Goal: Task Accomplishment & Management: Complete application form

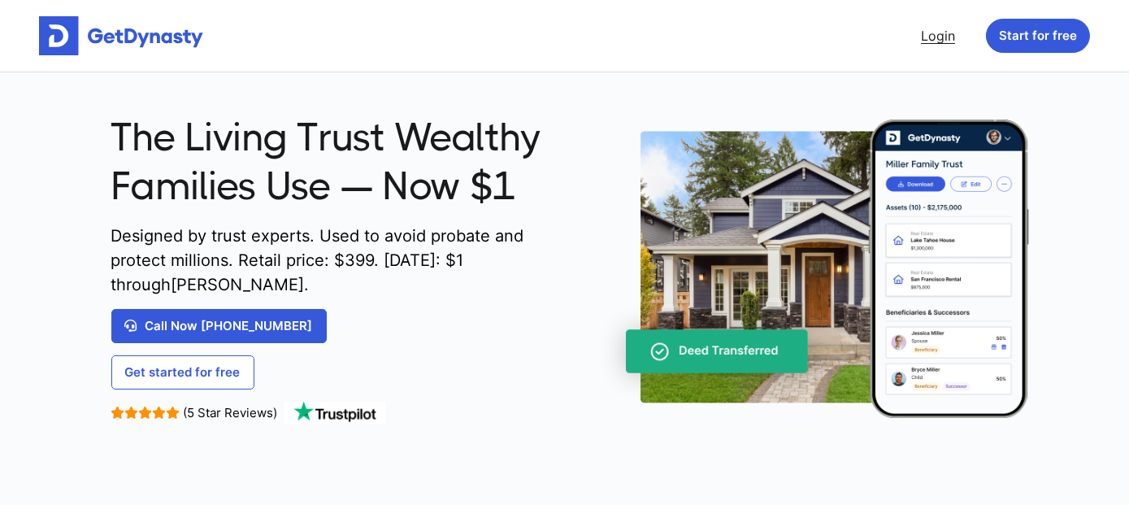
click at [948, 35] on link "Login" at bounding box center [938, 36] width 47 height 33
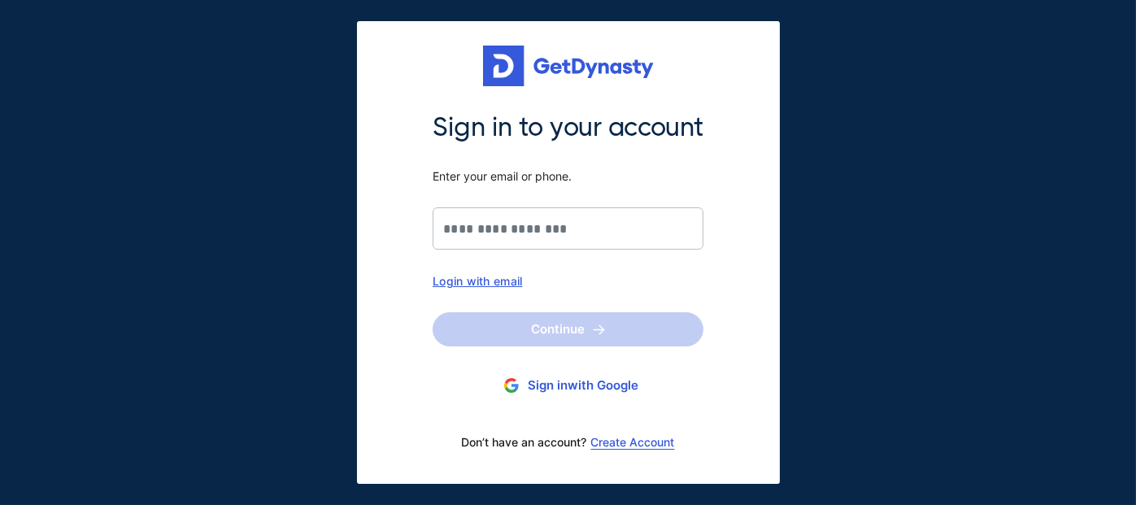
click at [483, 280] on div "Login with email" at bounding box center [568, 281] width 271 height 14
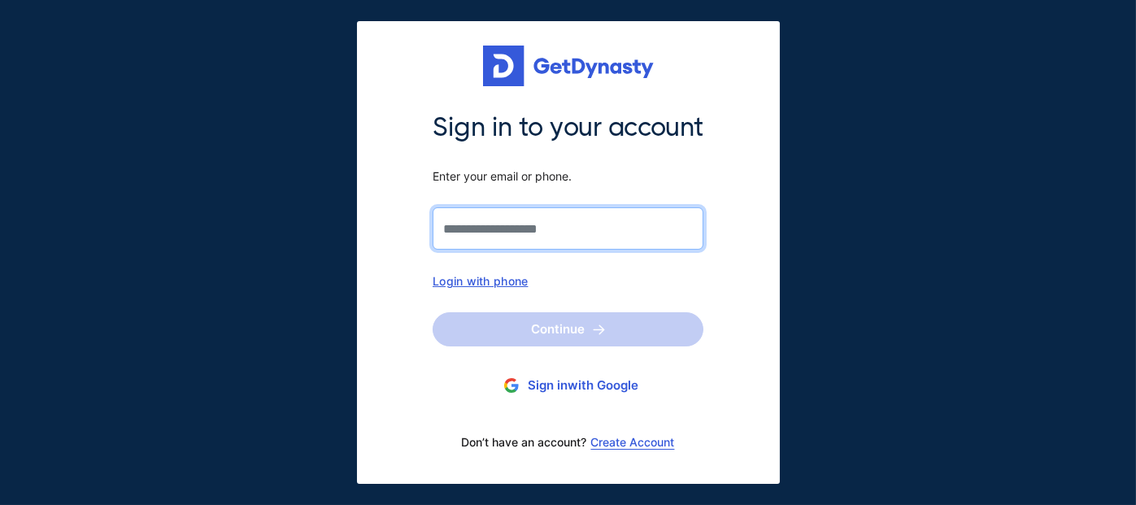
click at [502, 219] on input "Sign in to your account Enter your email or phone." at bounding box center [568, 228] width 271 height 42
type input "**********"
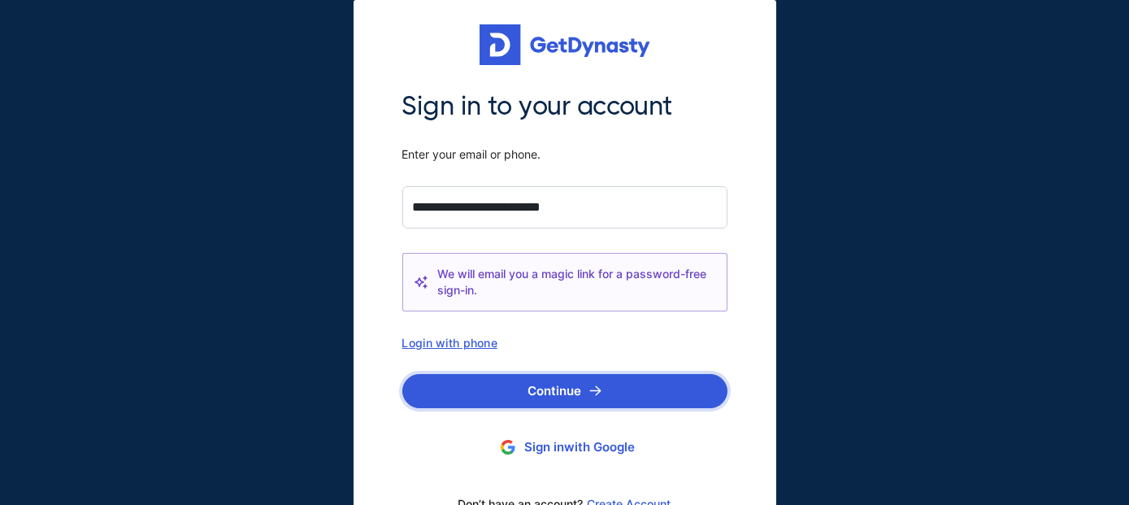
click at [560, 389] on button "Continue" at bounding box center [564, 391] width 325 height 34
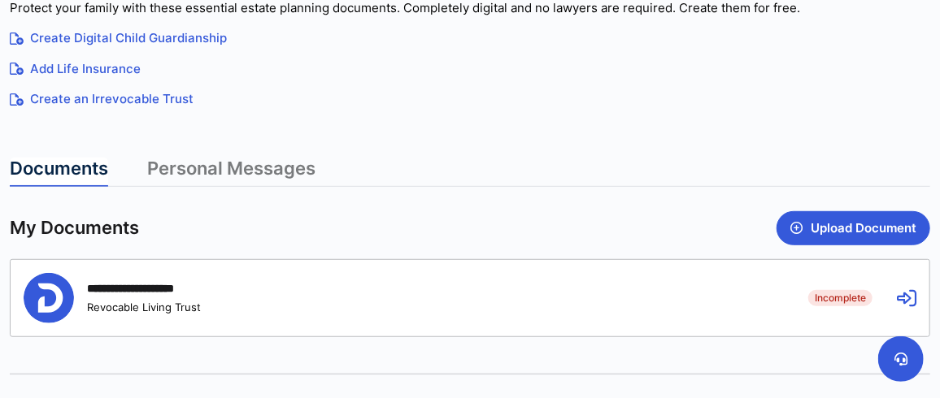
scroll to position [379, 0]
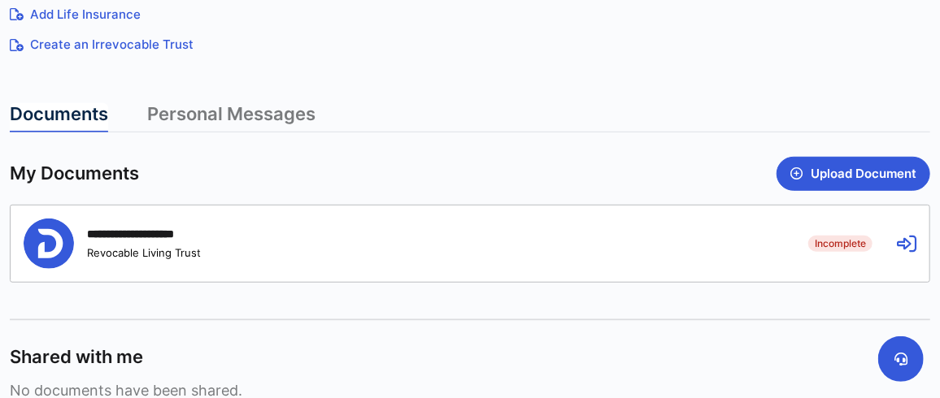
click at [102, 228] on div "**********" at bounding box center [146, 234] width 119 height 15
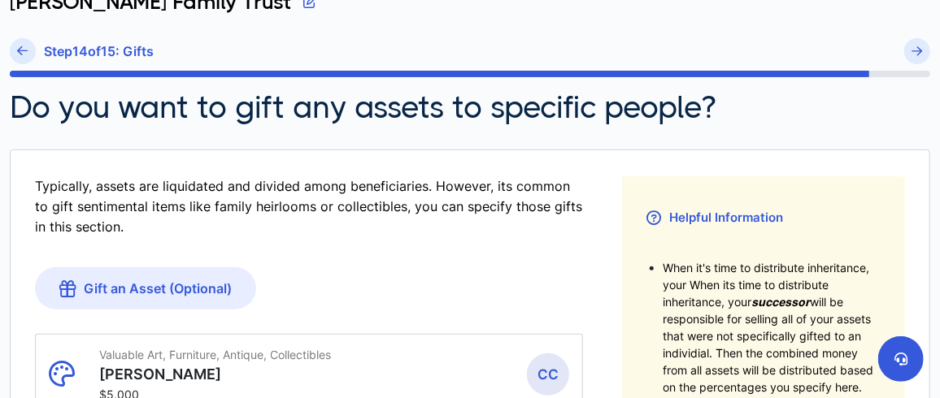
scroll to position [135, 0]
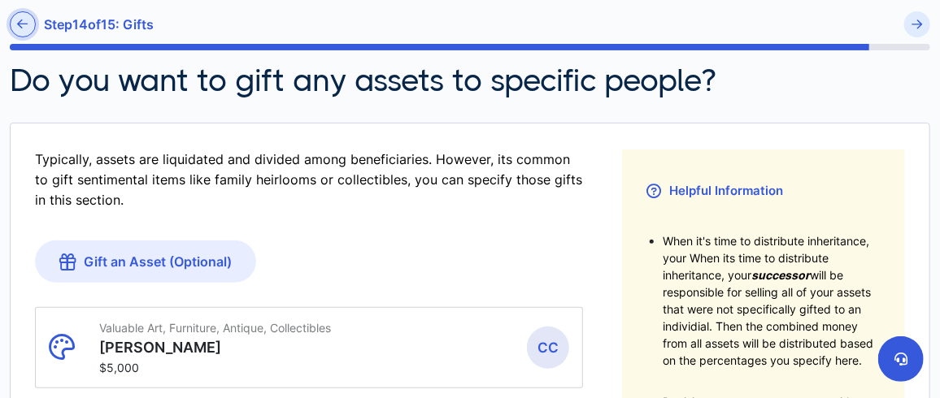
click at [20, 24] on icon at bounding box center [23, 24] width 11 height 12
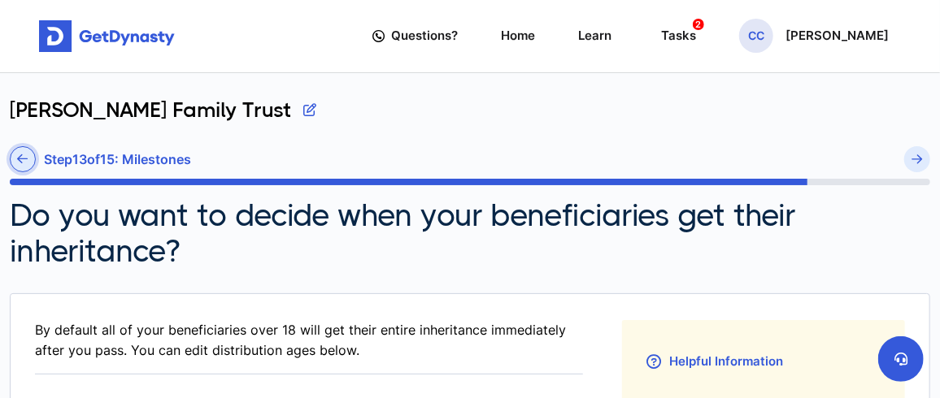
click at [15, 160] on link at bounding box center [23, 159] width 26 height 26
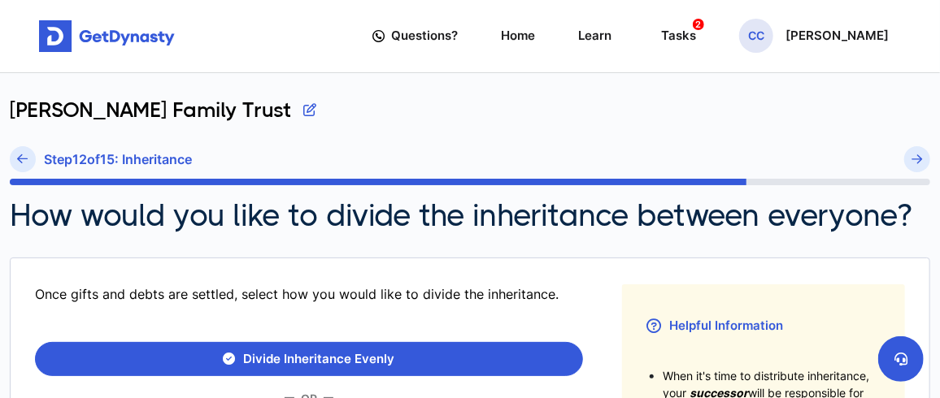
click at [19, 160] on icon at bounding box center [23, 159] width 11 height 12
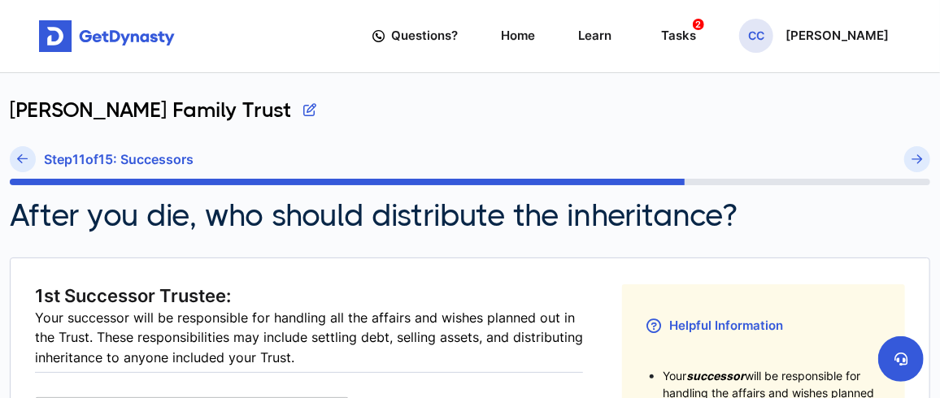
click at [20, 160] on icon at bounding box center [23, 159] width 11 height 12
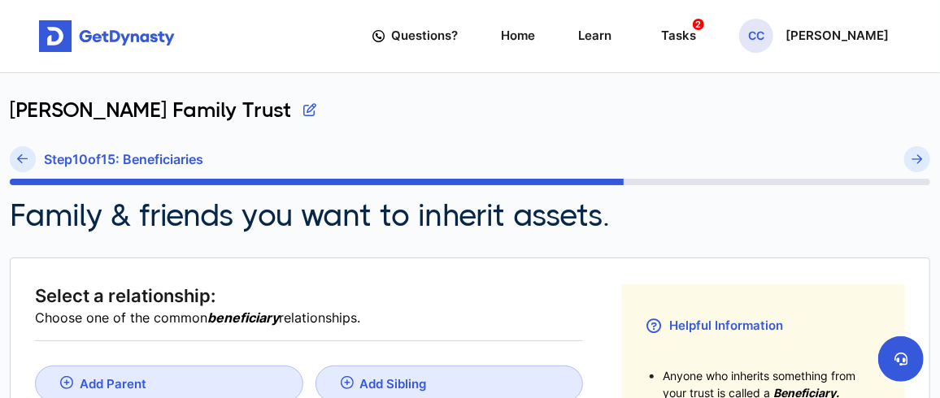
click at [20, 160] on icon at bounding box center [23, 159] width 11 height 12
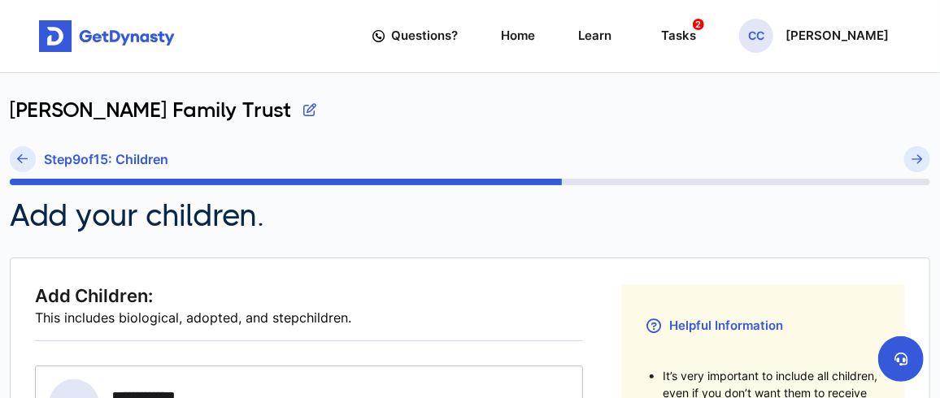
click at [20, 160] on icon at bounding box center [23, 159] width 11 height 12
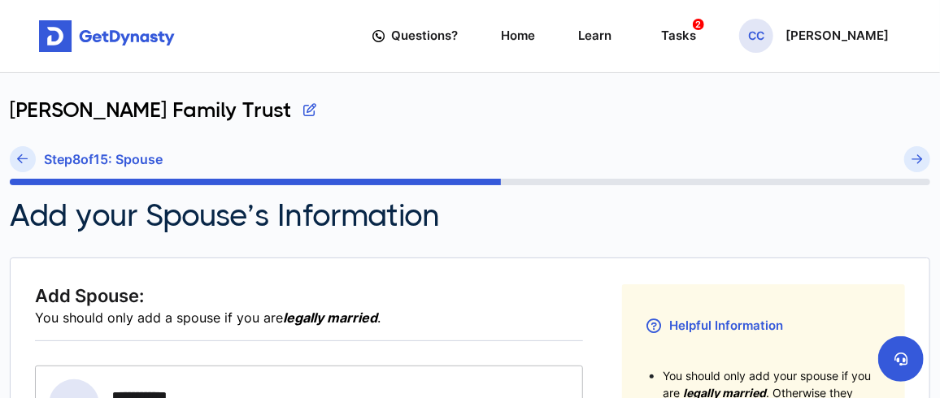
click at [20, 160] on icon at bounding box center [23, 159] width 11 height 12
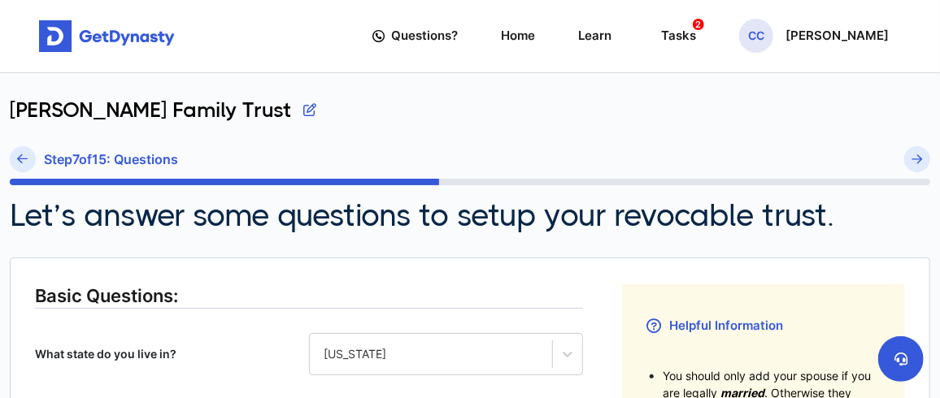
click at [20, 160] on icon at bounding box center [23, 159] width 11 height 12
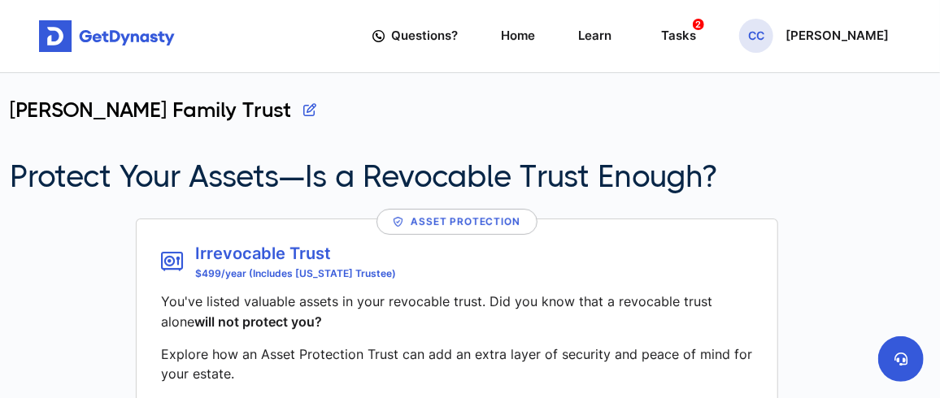
click at [20, 160] on h2 "Protect Your Assets—Is a Revocable Trust Enough?" at bounding box center [363, 177] width 707 height 36
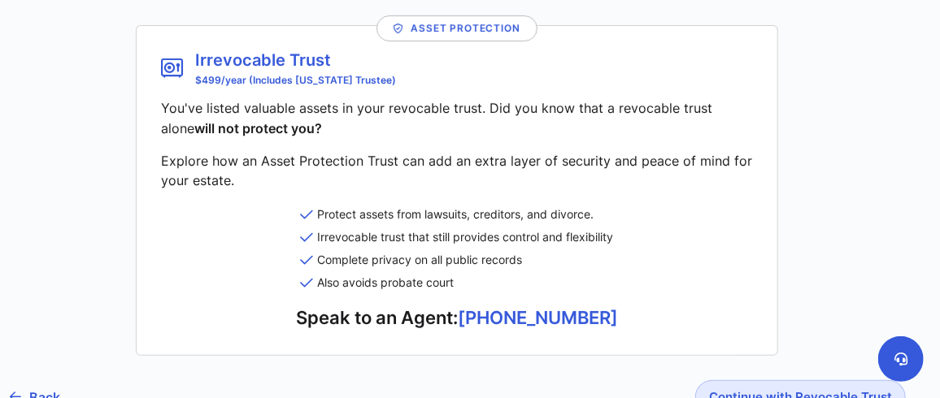
scroll to position [275, 0]
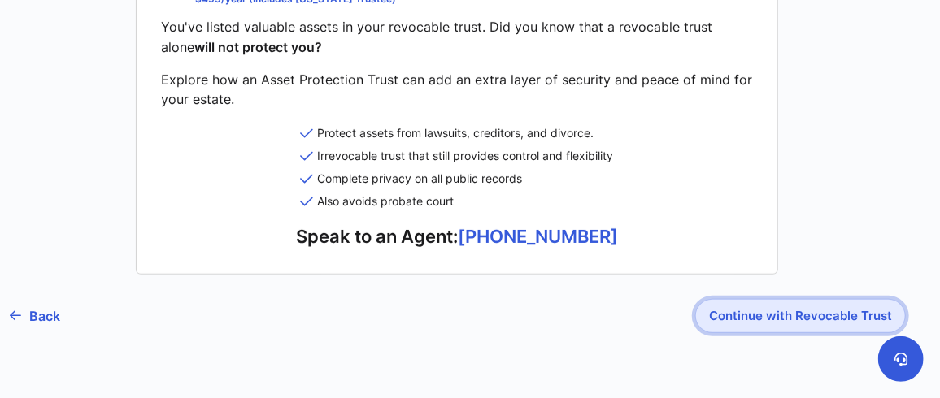
click at [758, 311] on button "Continue with Revocable Trust" at bounding box center [800, 316] width 211 height 34
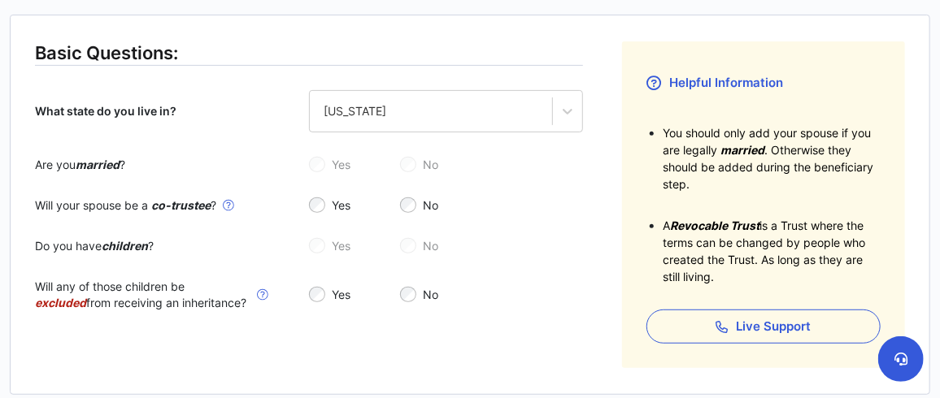
scroll to position [216, 0]
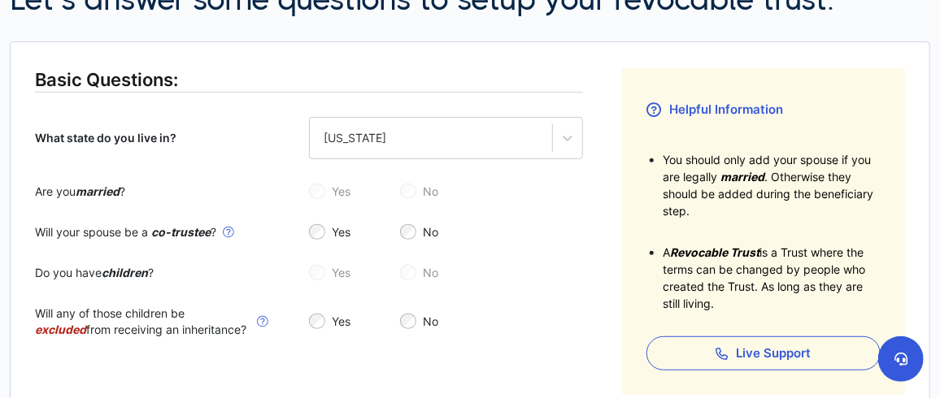
click at [404, 189] on div "Yes No" at bounding box center [446, 192] width 274 height 16
click at [330, 191] on div "Yes No" at bounding box center [446, 192] width 274 height 16
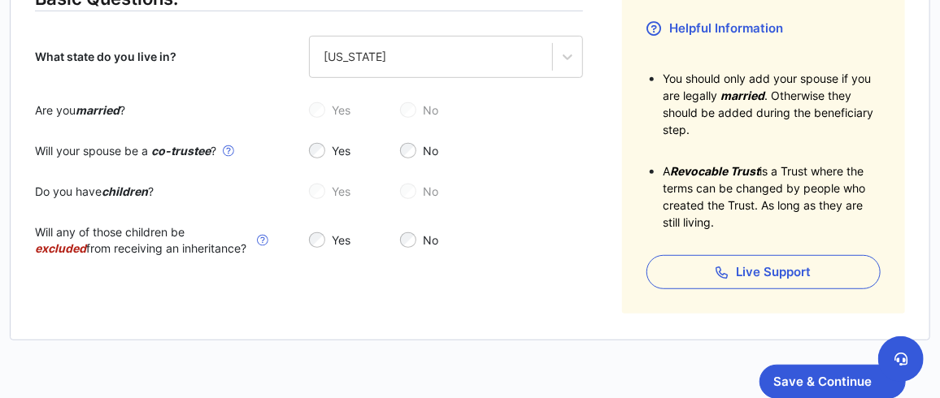
scroll to position [324, 0]
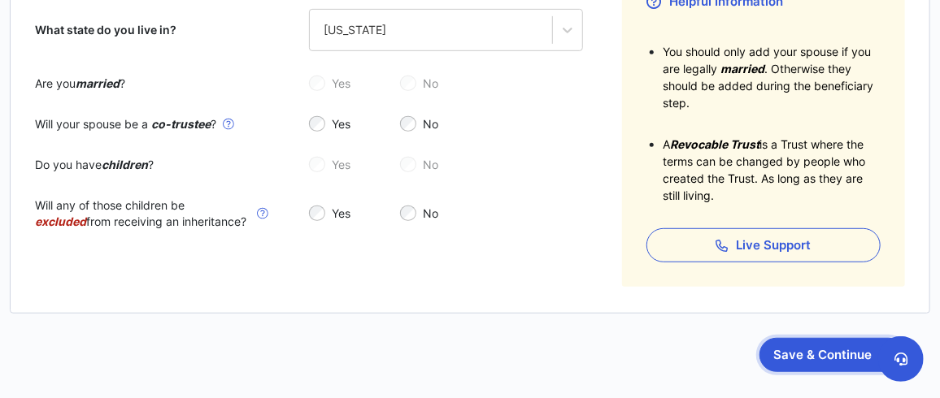
click at [826, 358] on button "Save & Continue" at bounding box center [832, 355] width 146 height 34
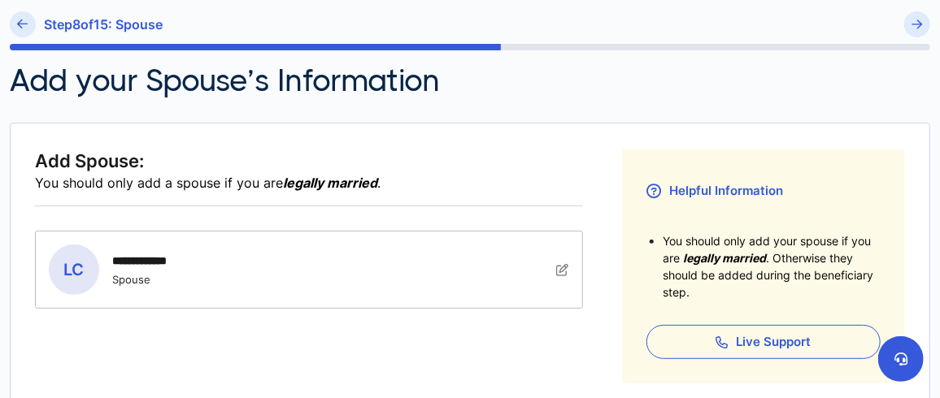
scroll to position [271, 0]
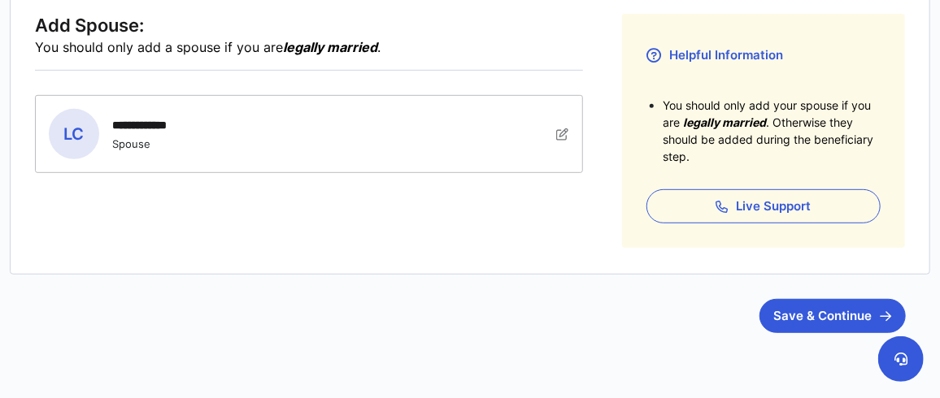
click at [563, 134] on img at bounding box center [562, 134] width 13 height 13
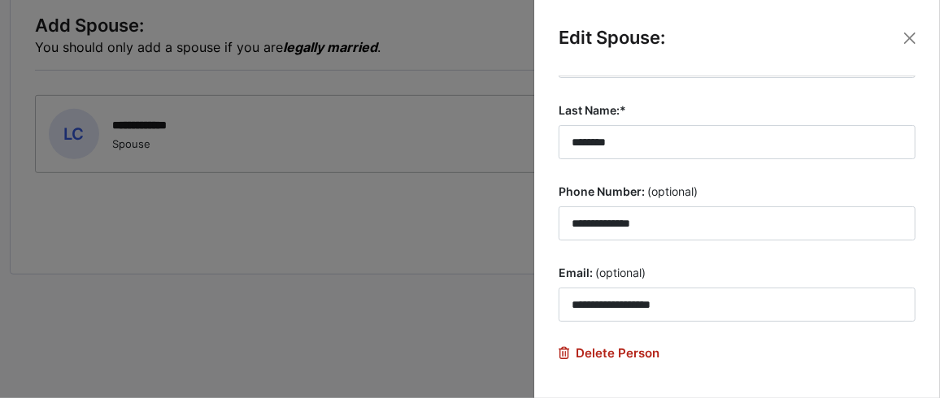
scroll to position [206, 0]
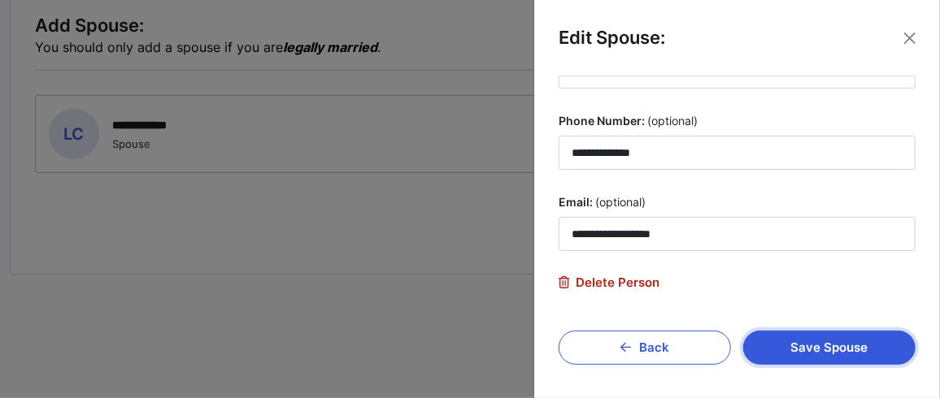
click at [815, 342] on button "Save Spouse" at bounding box center [829, 348] width 172 height 34
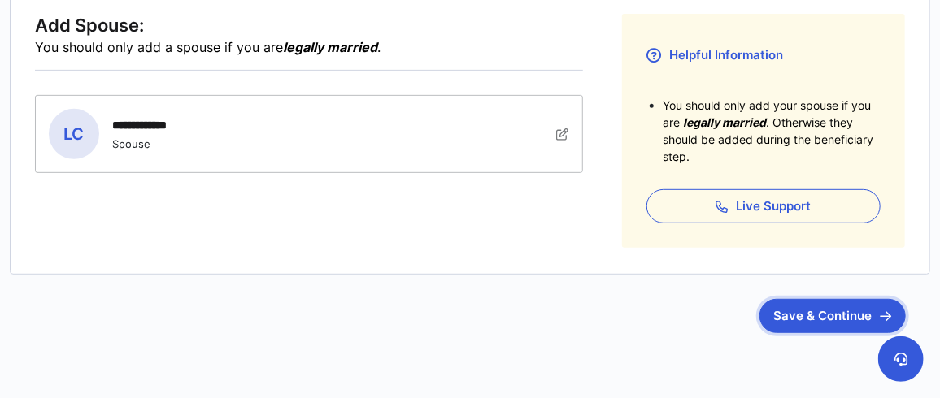
click at [828, 314] on button "Save & Continue" at bounding box center [832, 316] width 146 height 34
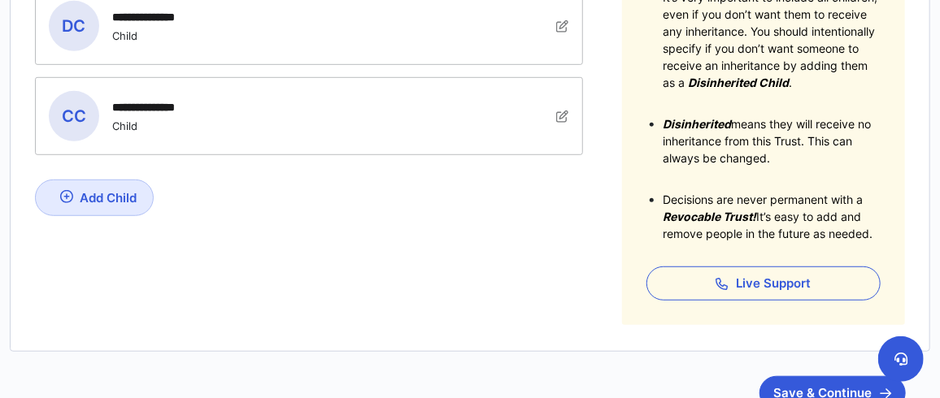
scroll to position [484, 0]
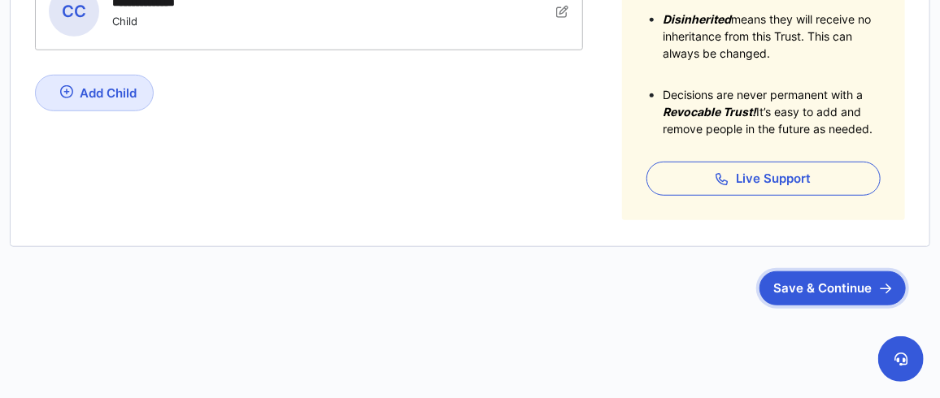
click at [811, 286] on button "Save & Continue" at bounding box center [832, 289] width 146 height 34
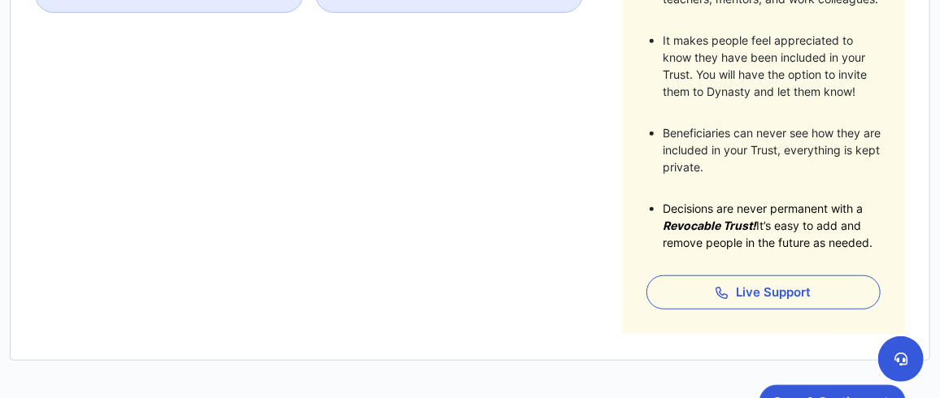
scroll to position [596, 0]
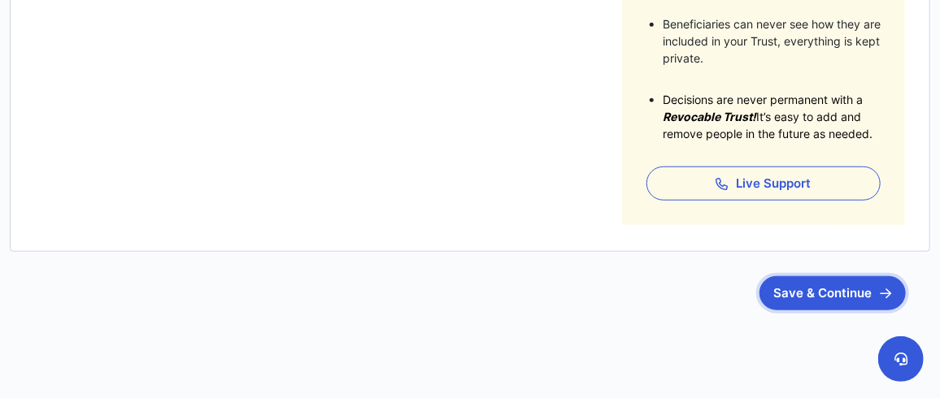
click at [811, 287] on button "Save & Continue" at bounding box center [832, 293] width 146 height 34
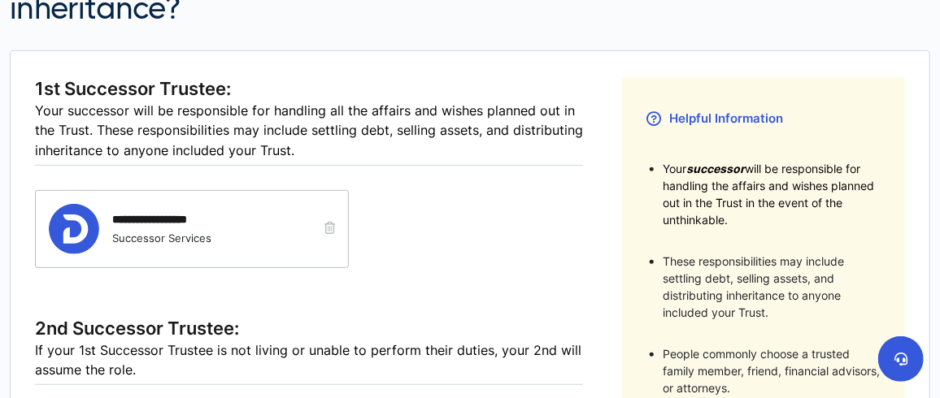
scroll to position [379, 0]
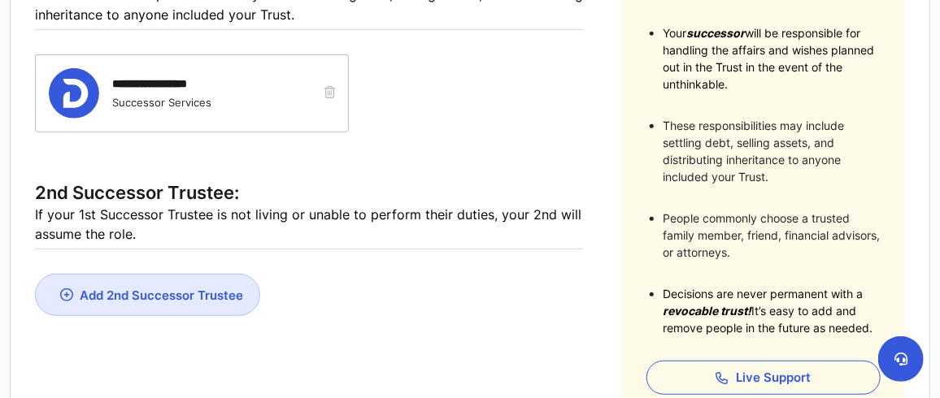
click at [178, 288] on div "Add 2nd Successor Trustee" at bounding box center [161, 295] width 163 height 15
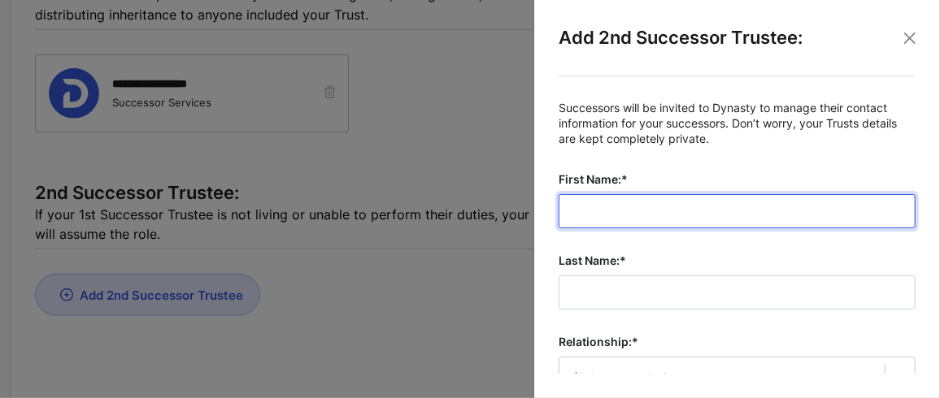
click at [616, 206] on input "First Name:*" at bounding box center [737, 211] width 357 height 34
type input "*****"
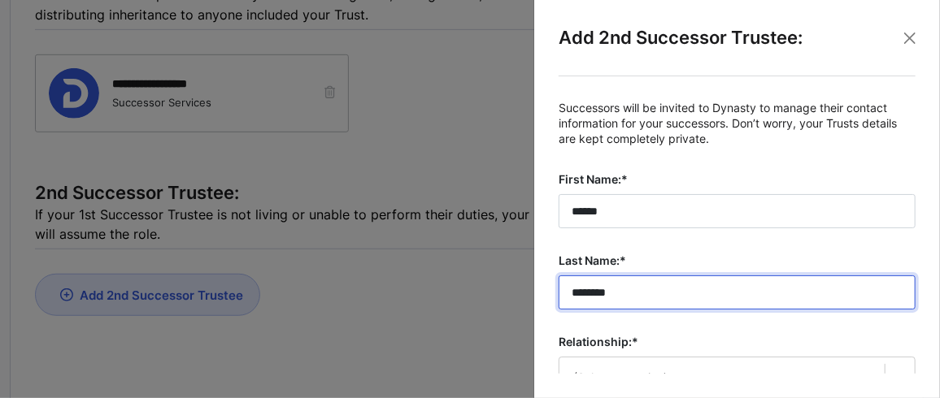
type input "********"
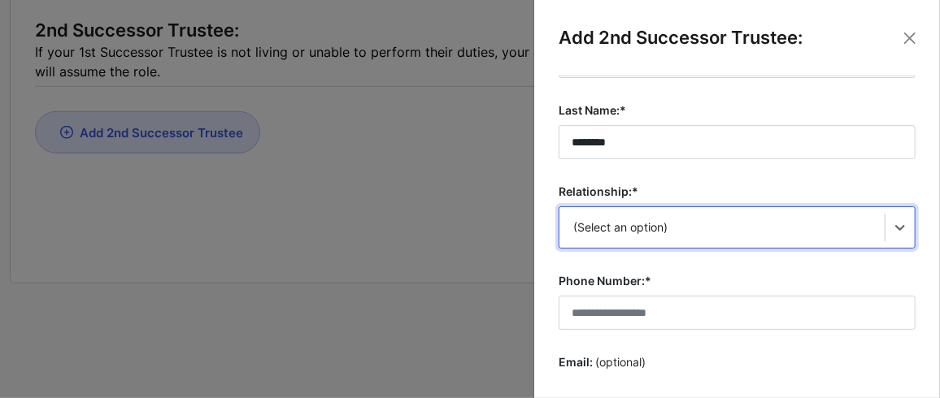
scroll to position [433, 0]
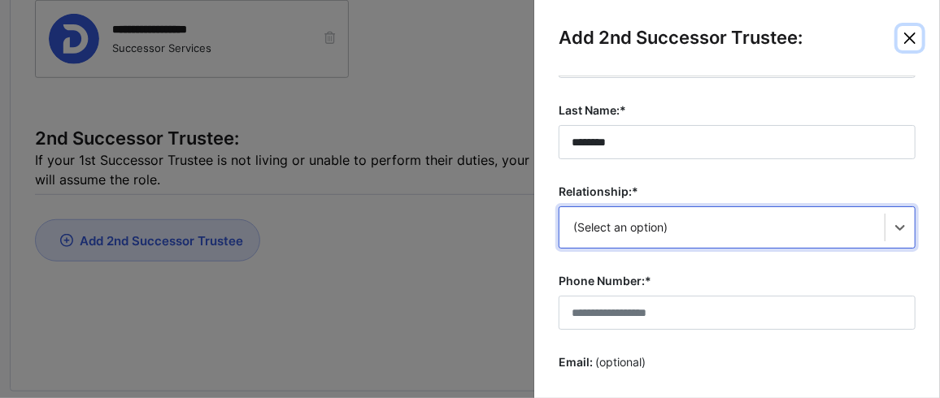
click at [905, 39] on button "Close" at bounding box center [910, 38] width 24 height 24
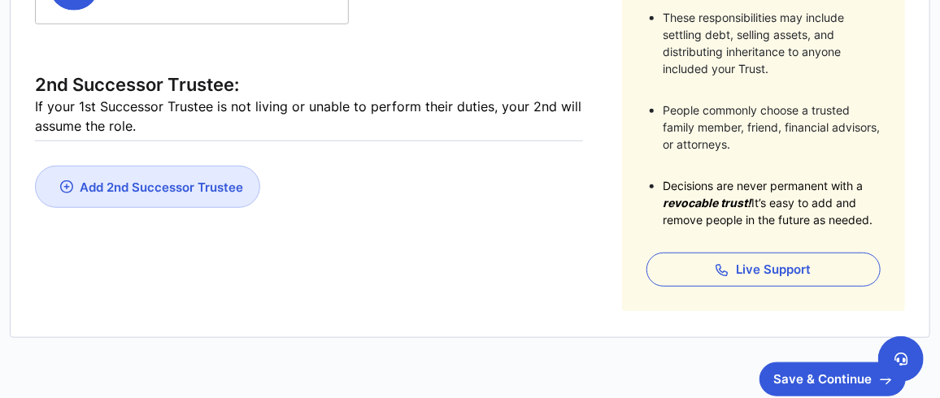
scroll to position [577, 0]
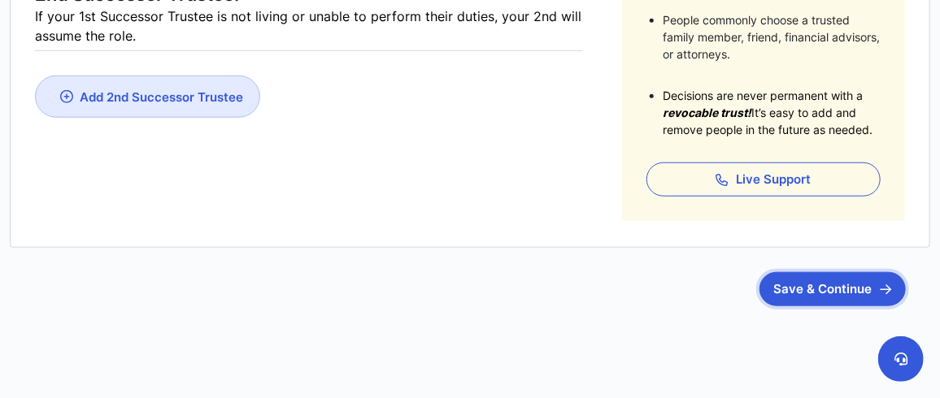
click at [816, 286] on button "Save & Continue" at bounding box center [832, 289] width 146 height 34
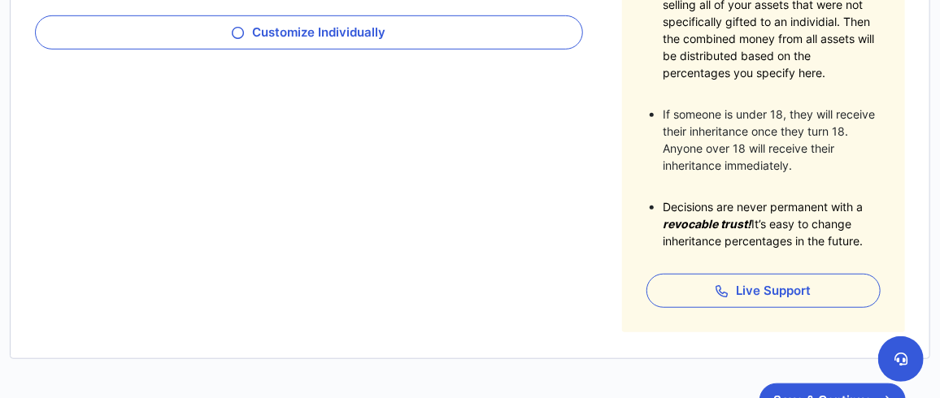
scroll to position [487, 0]
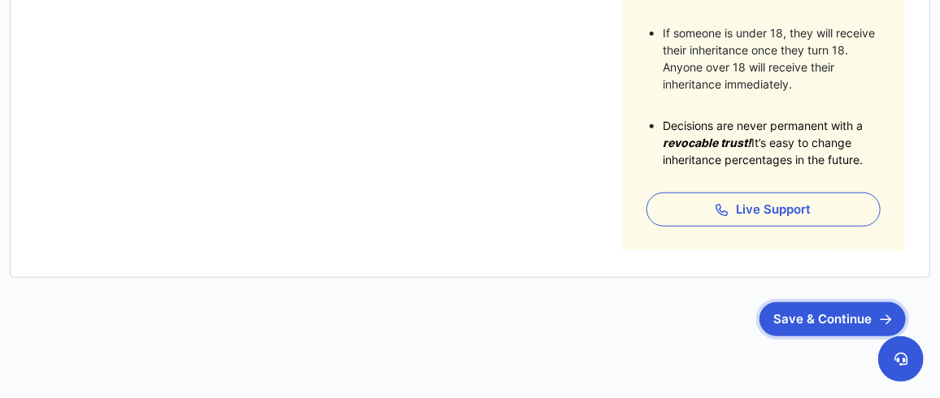
click at [846, 311] on button "Save & Continue" at bounding box center [832, 319] width 146 height 34
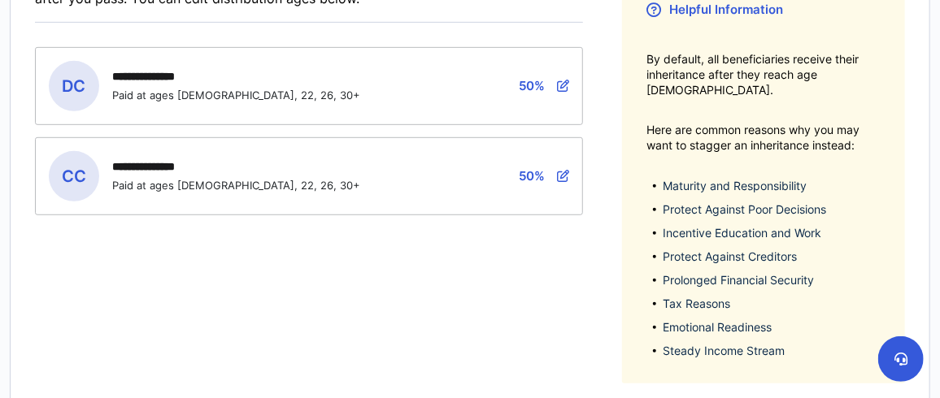
scroll to position [487, 0]
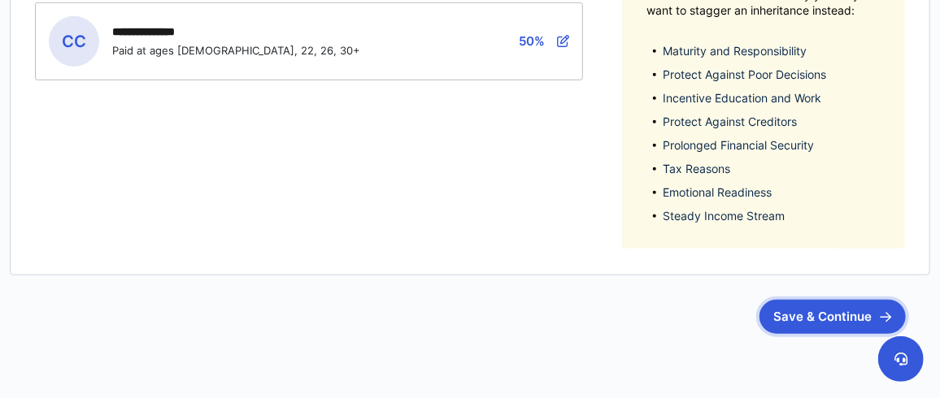
click at [818, 302] on button "Save & Continue" at bounding box center [832, 317] width 146 height 34
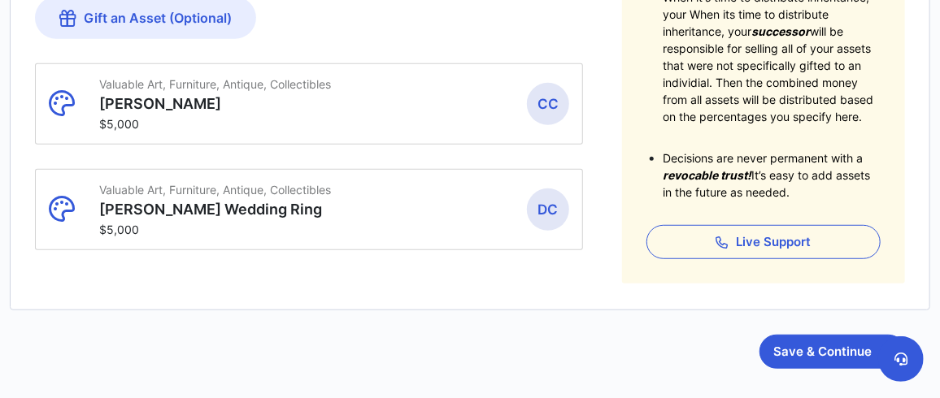
scroll to position [406, 0]
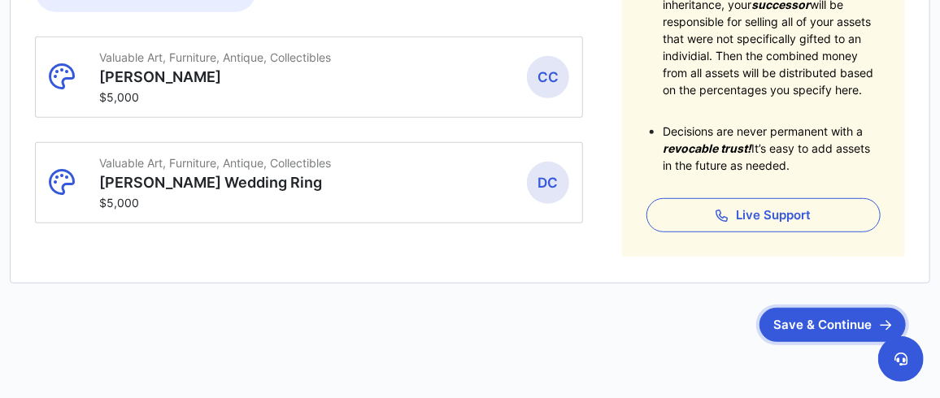
click at [816, 324] on button "Save & Continue" at bounding box center [832, 325] width 146 height 34
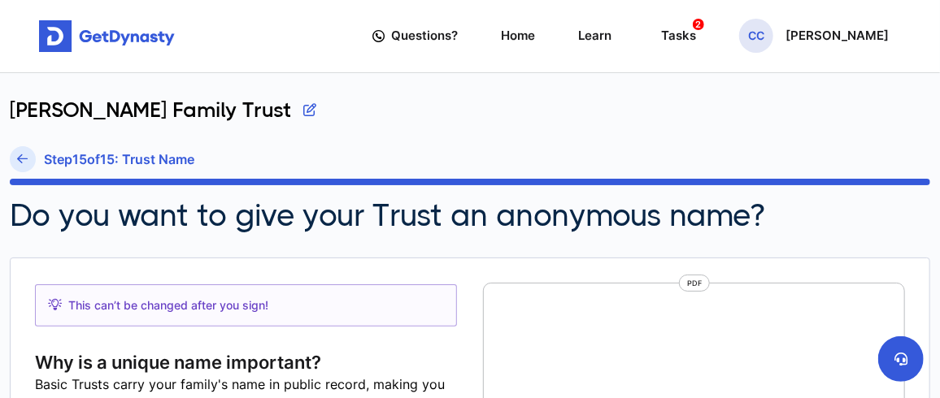
scroll to position [6, 0]
click at [19, 162] on icon at bounding box center [23, 159] width 11 height 12
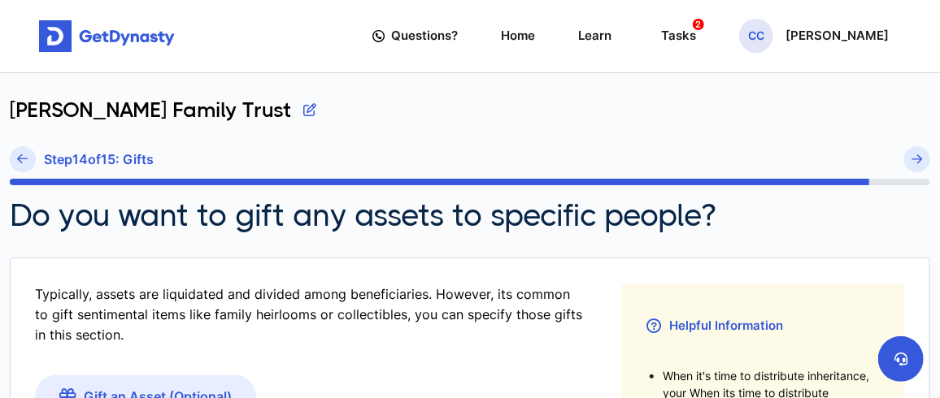
click at [19, 162] on icon at bounding box center [23, 159] width 11 height 12
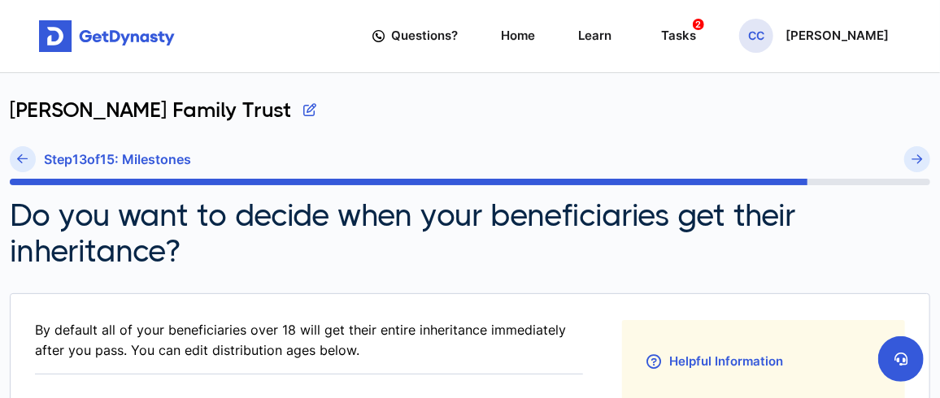
click at [18, 161] on icon at bounding box center [23, 159] width 11 height 12
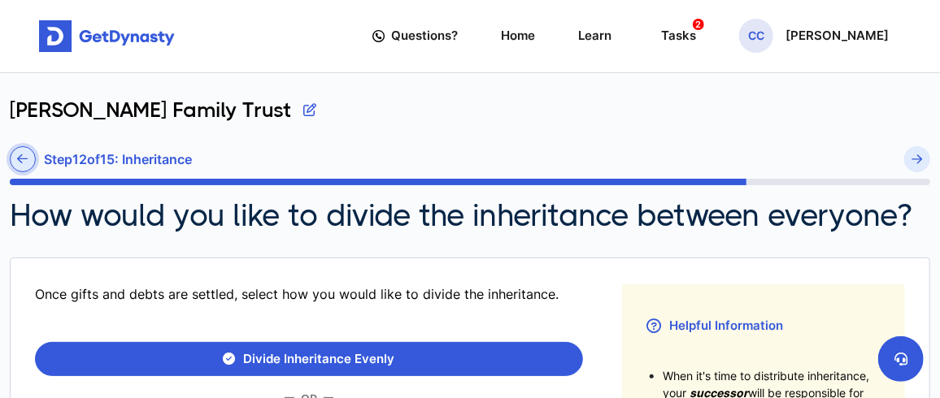
click at [20, 159] on icon at bounding box center [23, 159] width 11 height 12
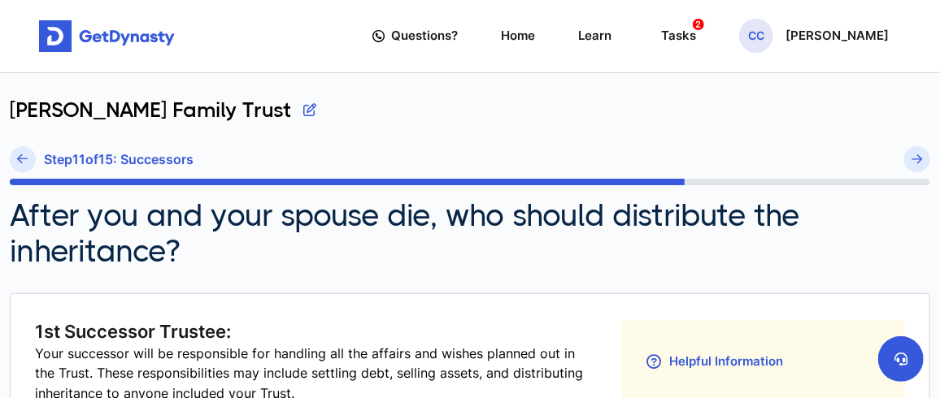
click at [20, 159] on icon at bounding box center [23, 159] width 11 height 12
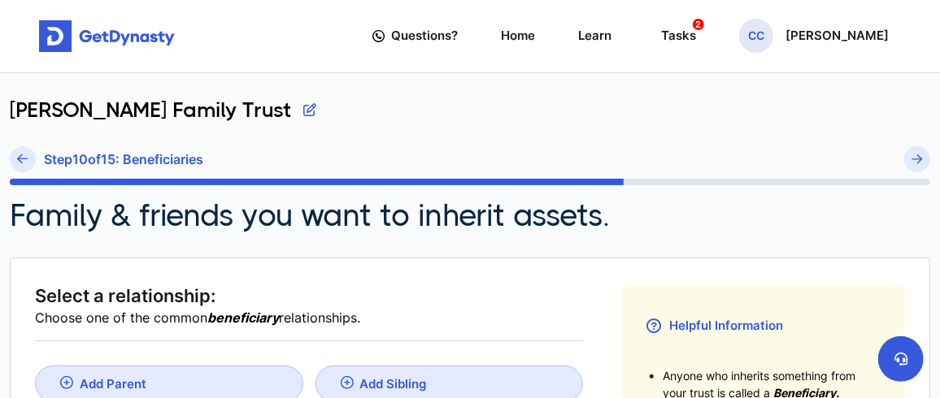
click at [20, 159] on icon at bounding box center [23, 159] width 11 height 12
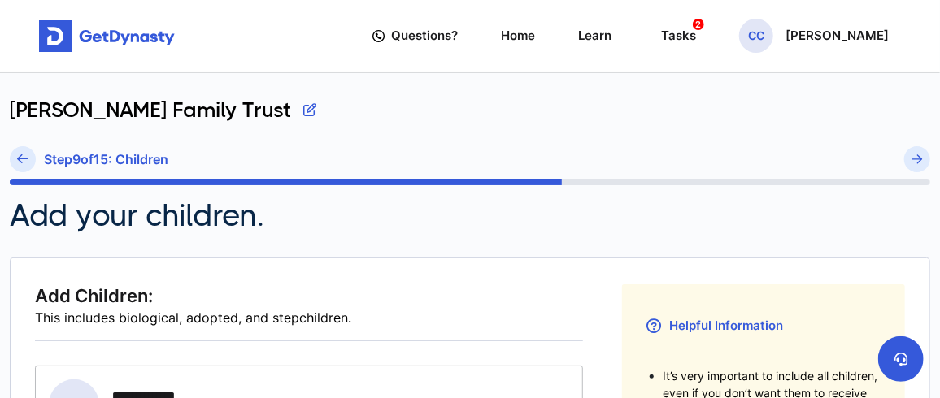
click at [20, 159] on icon at bounding box center [23, 159] width 11 height 12
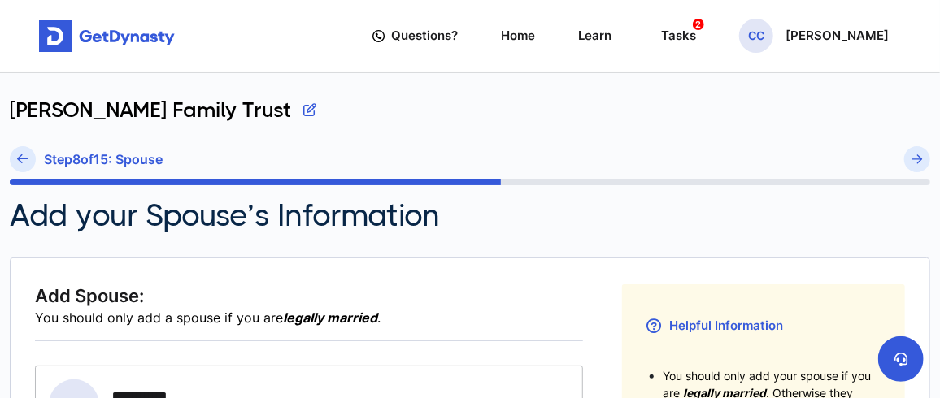
click at [20, 159] on icon at bounding box center [23, 159] width 11 height 12
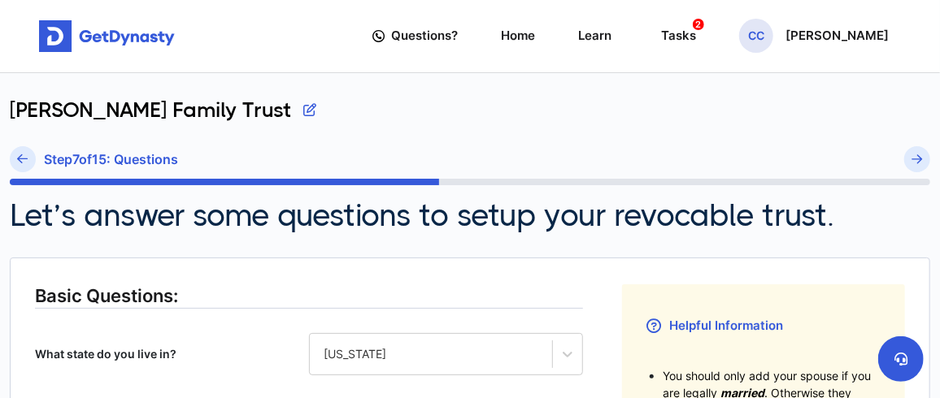
click at [20, 159] on icon at bounding box center [23, 159] width 11 height 12
